Goal: Use online tool/utility: Use online tool/utility

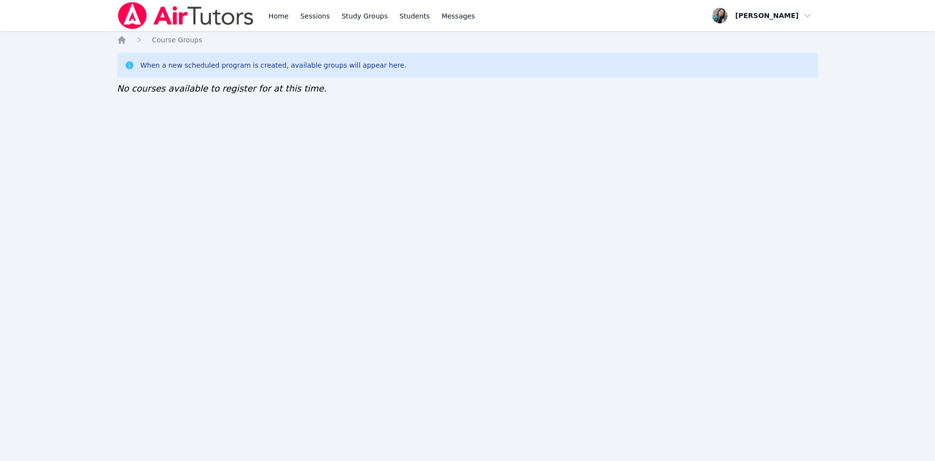
click at [278, 22] on link "Home" at bounding box center [278, 15] width 24 height 31
click at [273, 15] on link "Home" at bounding box center [278, 15] width 24 height 31
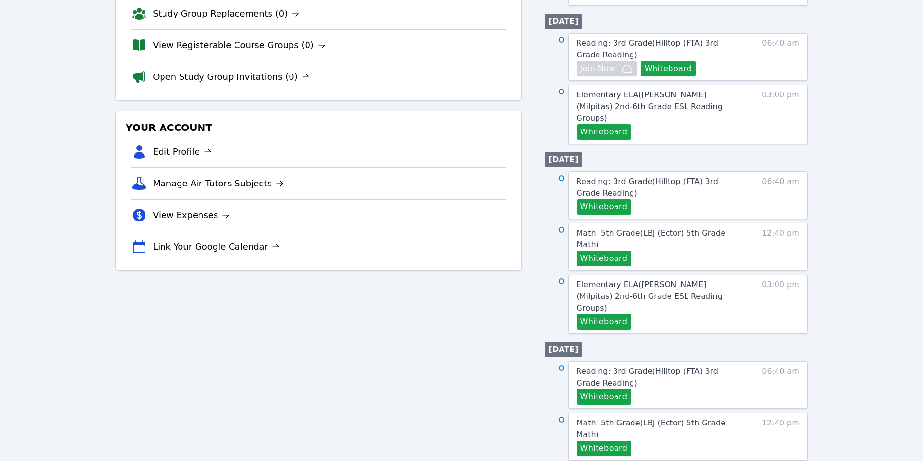
scroll to position [169, 0]
click at [610, 313] on button "Whiteboard" at bounding box center [604, 321] width 55 height 16
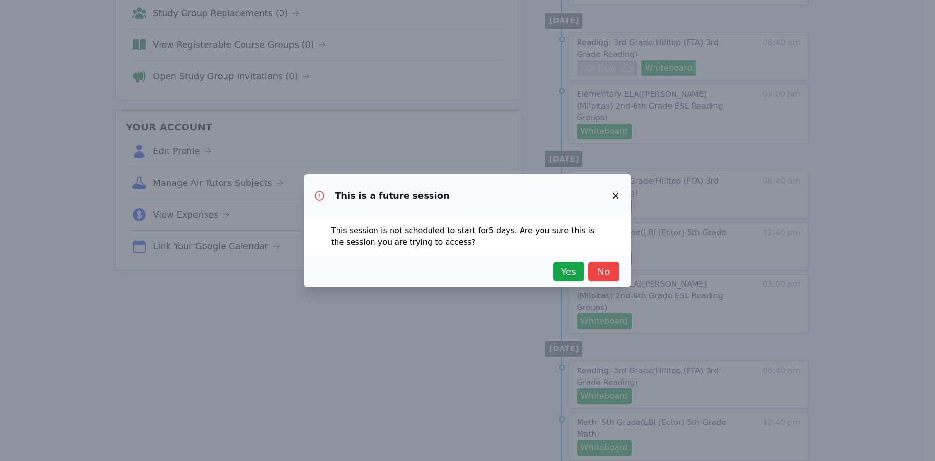
click at [558, 274] on span "Yes" at bounding box center [568, 272] width 21 height 14
